Goal: Task Accomplishment & Management: Manage account settings

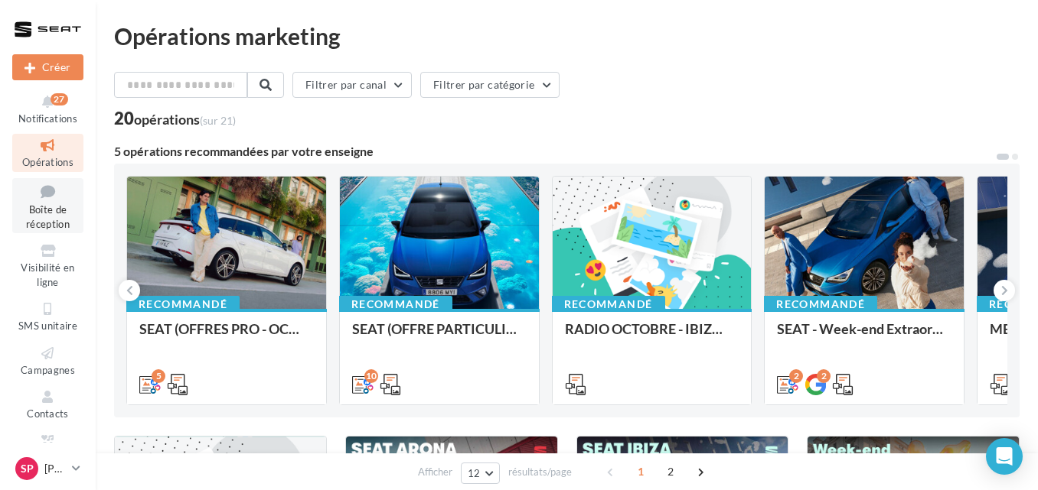
click at [30, 219] on span "Boîte de réception" at bounding box center [48, 217] width 44 height 27
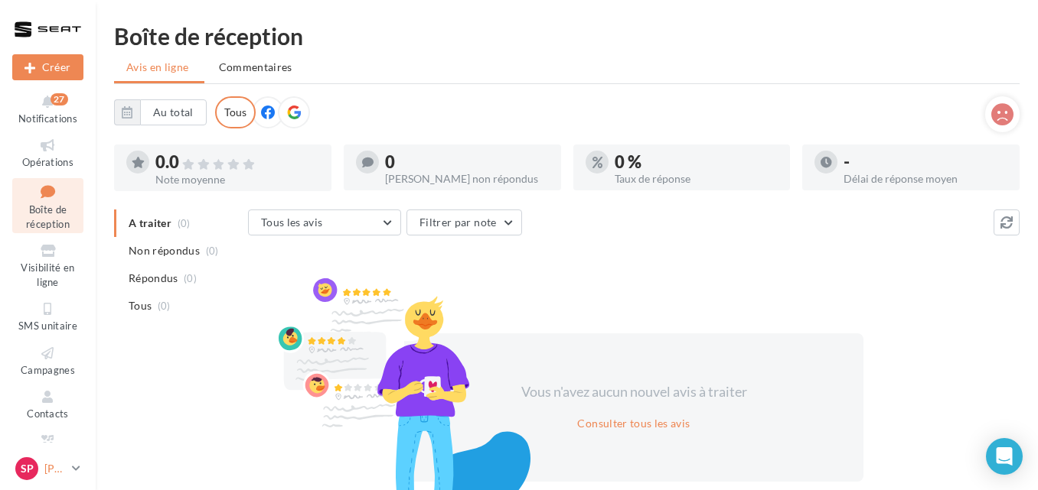
click at [76, 470] on icon at bounding box center [76, 468] width 8 height 13
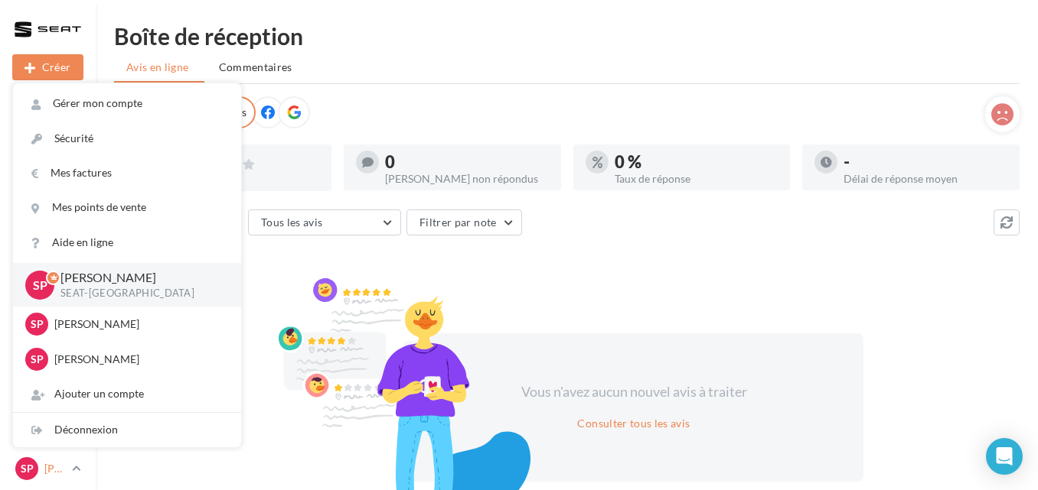
click at [77, 468] on icon at bounding box center [76, 468] width 8 height 13
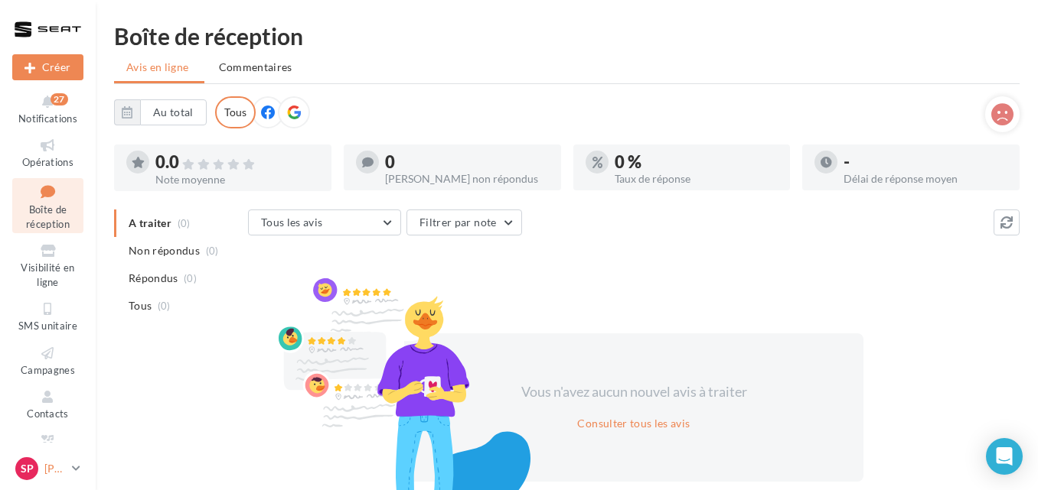
click at [77, 467] on icon at bounding box center [76, 468] width 8 height 13
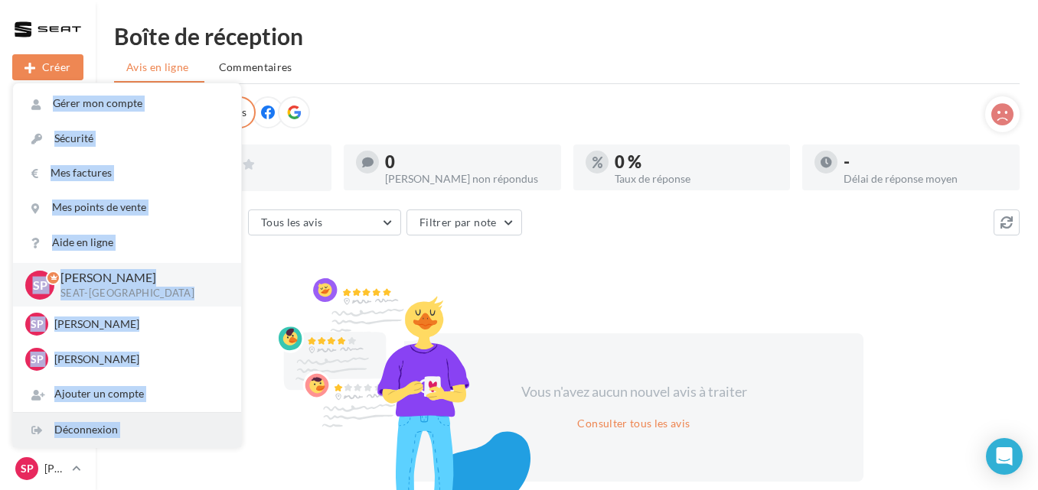
click at [90, 431] on div "Déconnexion" at bounding box center [127, 430] width 228 height 34
